Goal: Information Seeking & Learning: Learn about a topic

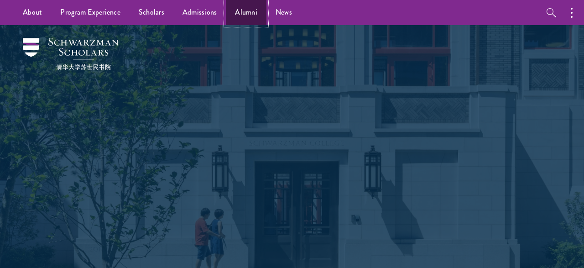
click at [247, 12] on link "Alumni" at bounding box center [246, 12] width 41 height 25
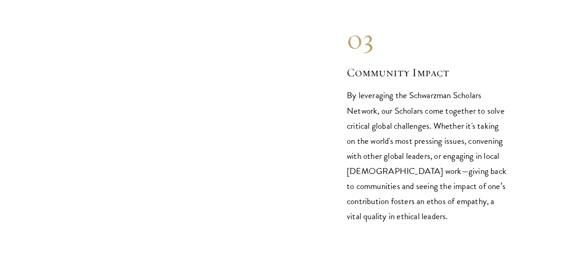
scroll to position [1369, 0]
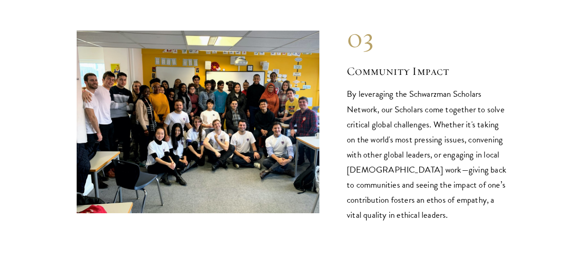
click at [185, 114] on img at bounding box center [198, 122] width 243 height 182
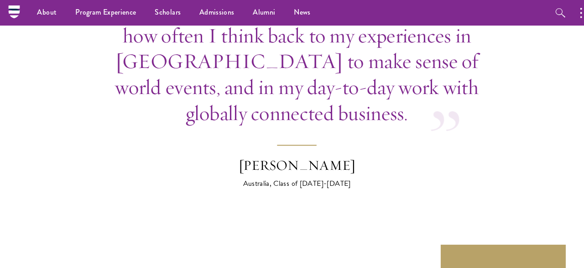
scroll to position [3450, 0]
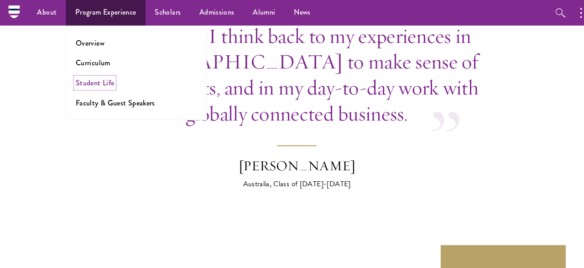
click at [88, 79] on link "Student Life" at bounding box center [93, 81] width 38 height 10
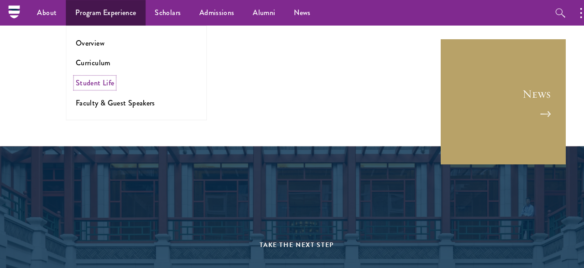
scroll to position [3645, 0]
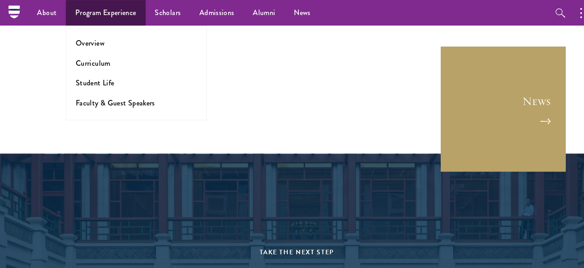
click at [100, 88] on ul "Overview Curriculum Student Life Faculty & Guest Speakers" at bounding box center [134, 71] width 139 height 93
click at [100, 83] on link "Student Life" at bounding box center [93, 81] width 38 height 10
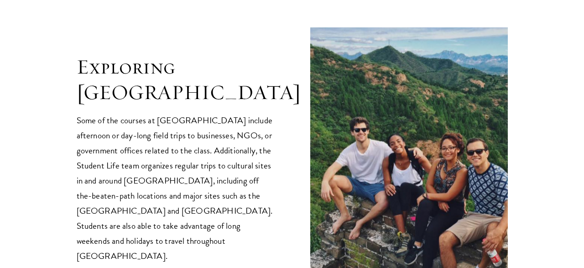
scroll to position [1802, 0]
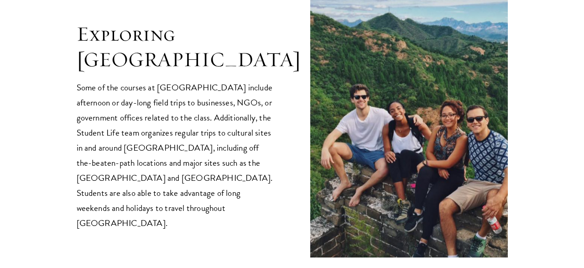
click at [346, 96] on img at bounding box center [409, 126] width 198 height 263
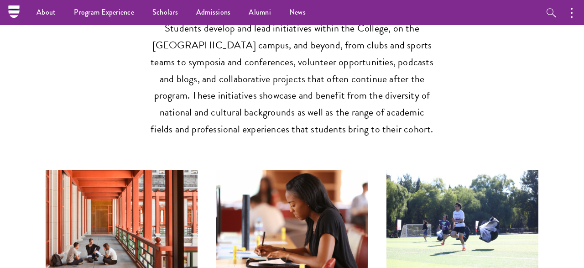
scroll to position [2012, 0]
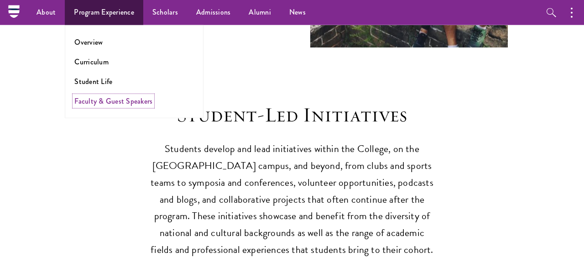
click at [100, 100] on link "Faculty & Guest Speakers" at bounding box center [113, 101] width 78 height 10
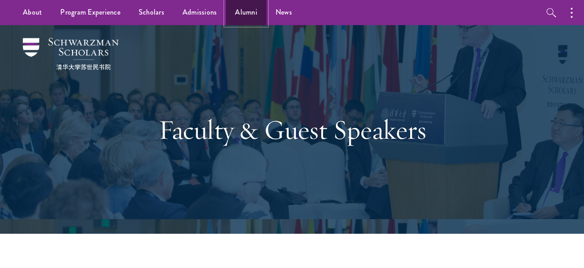
click at [256, 10] on link "Alumni" at bounding box center [246, 12] width 41 height 25
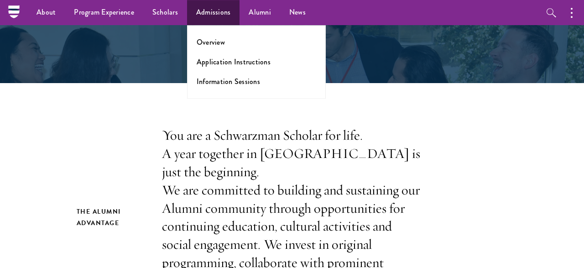
scroll to position [188, 0]
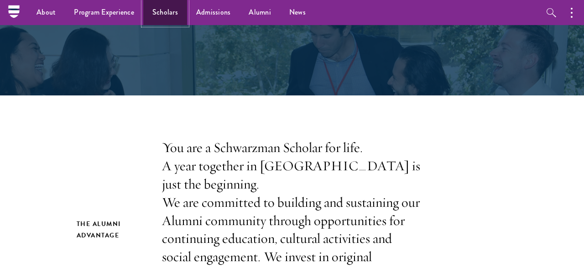
click at [147, 8] on link "Scholars" at bounding box center [165, 12] width 44 height 25
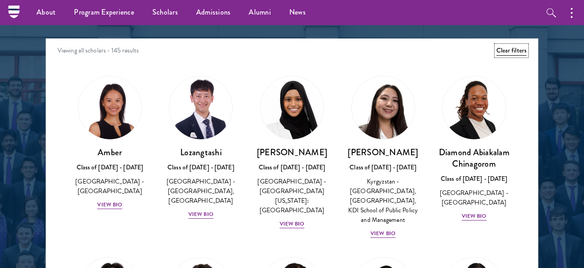
click at [519, 48] on button "Clear filters" at bounding box center [512, 51] width 30 height 10
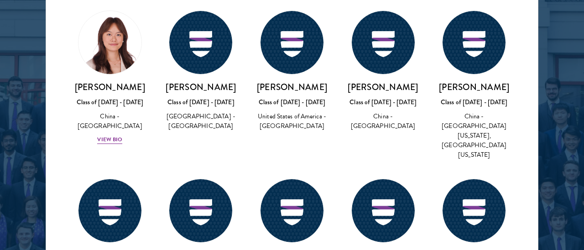
scroll to position [12059, 0]
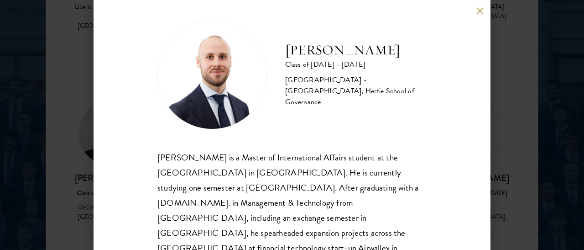
scroll to position [7, 0]
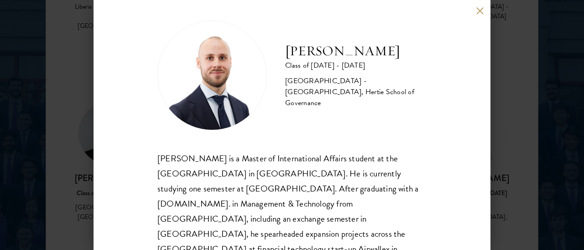
click at [313, 51] on h2 "Maximilian Grohmann" at bounding box center [356, 51] width 142 height 18
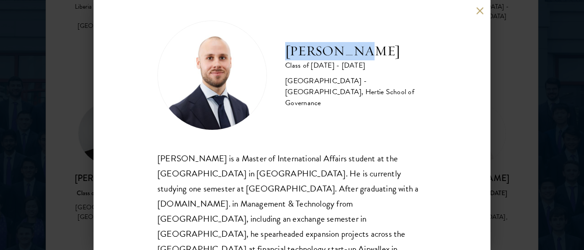
click at [313, 51] on h2 "Maximilian Grohmann" at bounding box center [356, 51] width 142 height 18
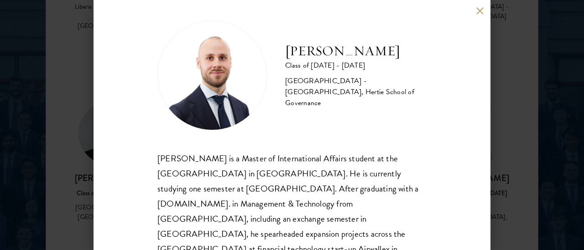
click at [313, 51] on h2 "Maximilian Grohmann" at bounding box center [356, 51] width 142 height 18
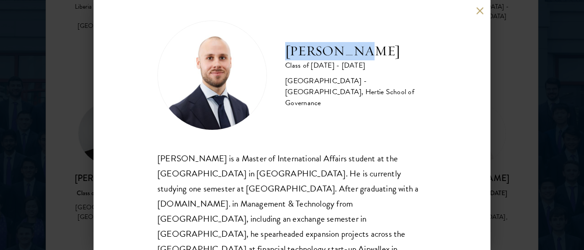
click at [313, 51] on h2 "Maximilian Grohmann" at bounding box center [356, 51] width 142 height 18
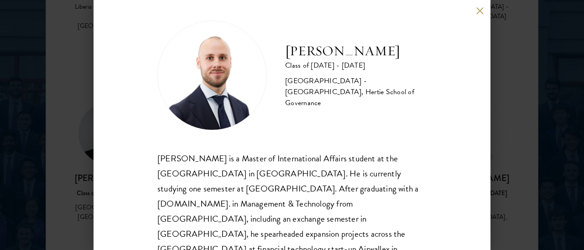
click at [313, 51] on h2 "Maximilian Grohmann" at bounding box center [356, 51] width 142 height 18
click at [476, 14] on button at bounding box center [480, 11] width 8 height 8
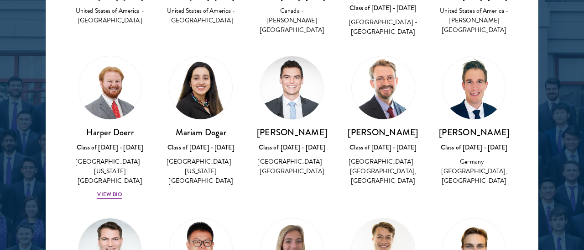
scroll to position [8904, 0]
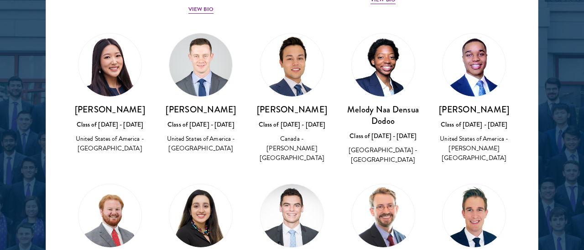
click at [553, 129] on div at bounding box center [292, 31] width 584 height 556
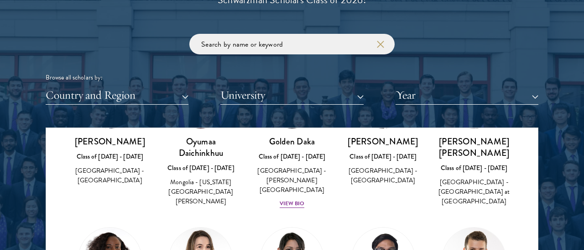
scroll to position [1053, 0]
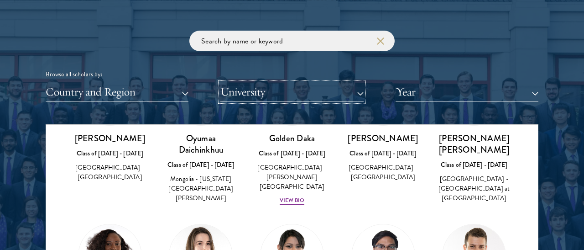
click at [285, 88] on button "University" at bounding box center [291, 92] width 143 height 19
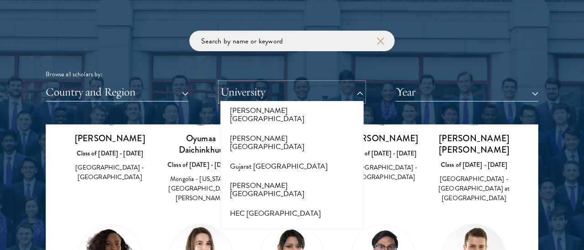
scroll to position [2337, 0]
